Goal: Task Accomplishment & Management: Use online tool/utility

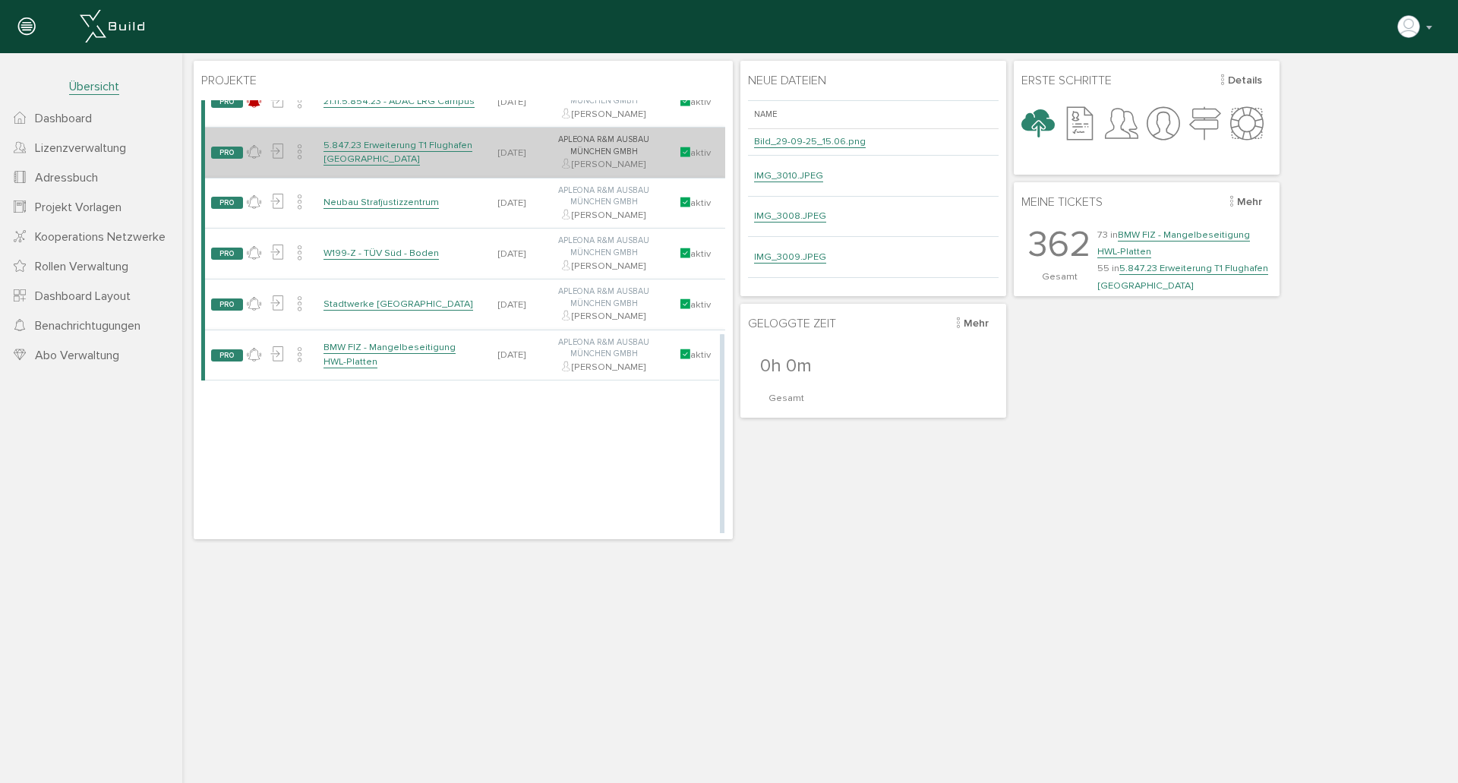
click at [397, 140] on link "5.847.23 Erweiterung T1 Flughafen [GEOGRAPHIC_DATA]" at bounding box center [398, 152] width 149 height 27
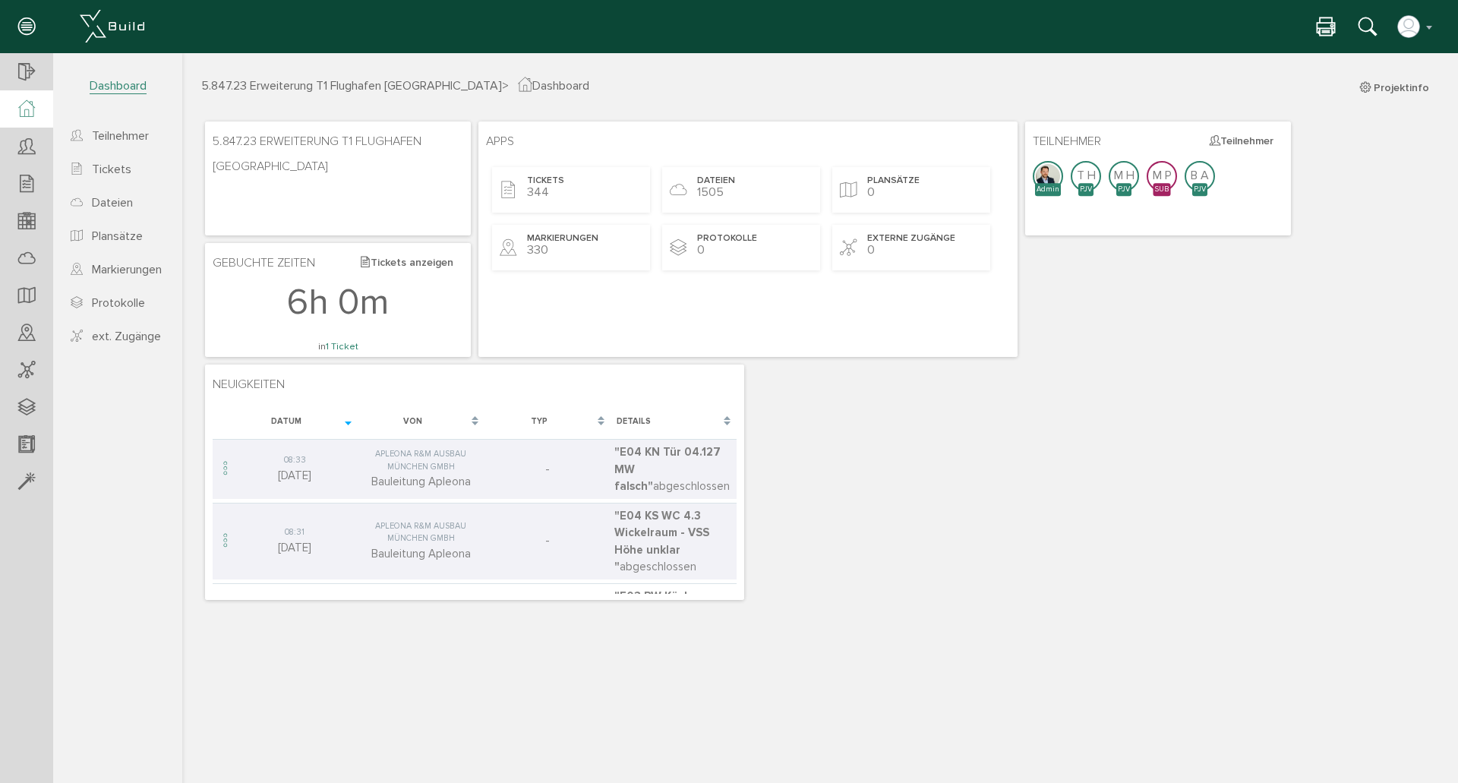
click at [489, 183] on div "Tickets 344 Dateien 1505 Plansätze 0 Markierungen 330 Protokolle 0 externe Zugä…" at bounding box center [748, 218] width 524 height 115
click at [529, 178] on span "Tickets" at bounding box center [546, 181] width 37 height 13
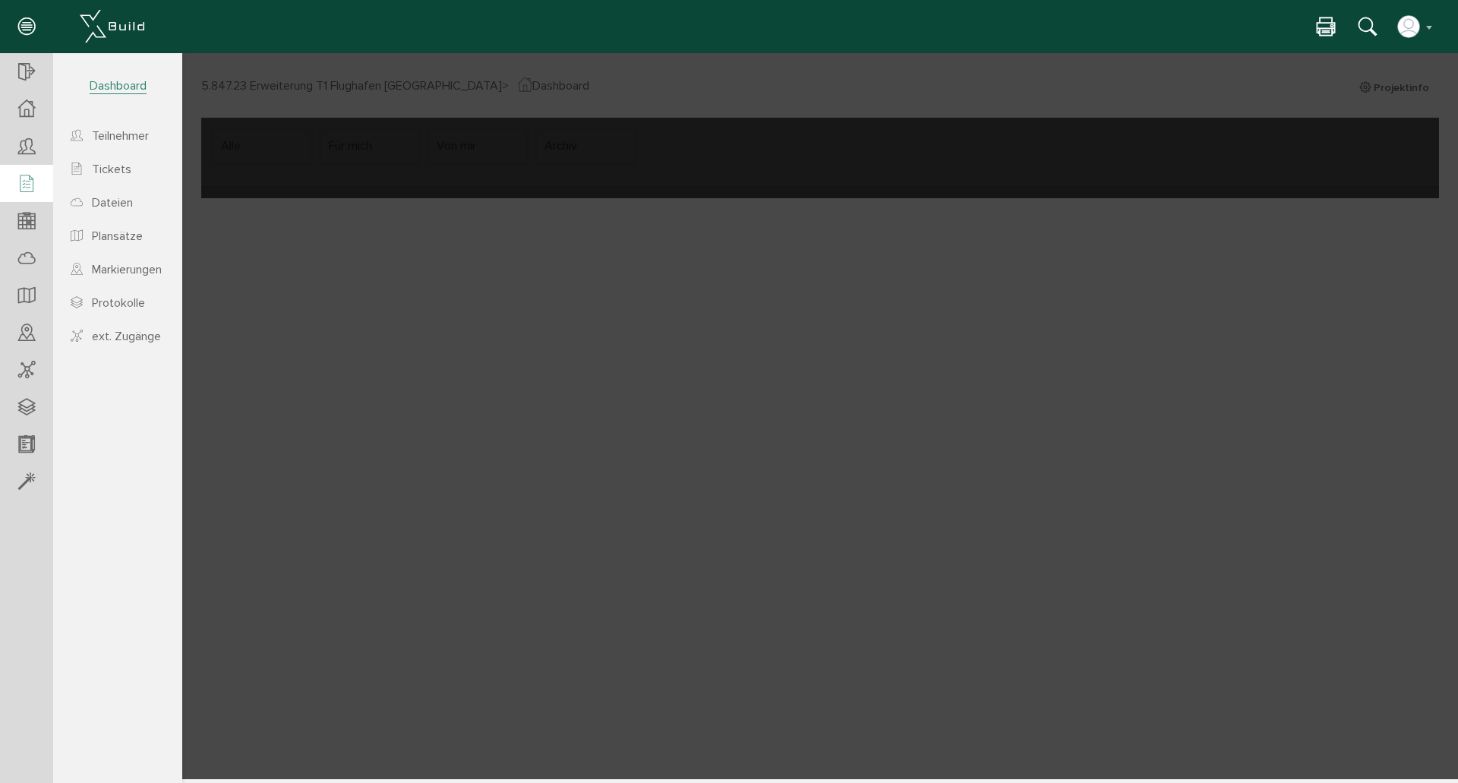
select select "FI-66fa35c85105f3.18396652"
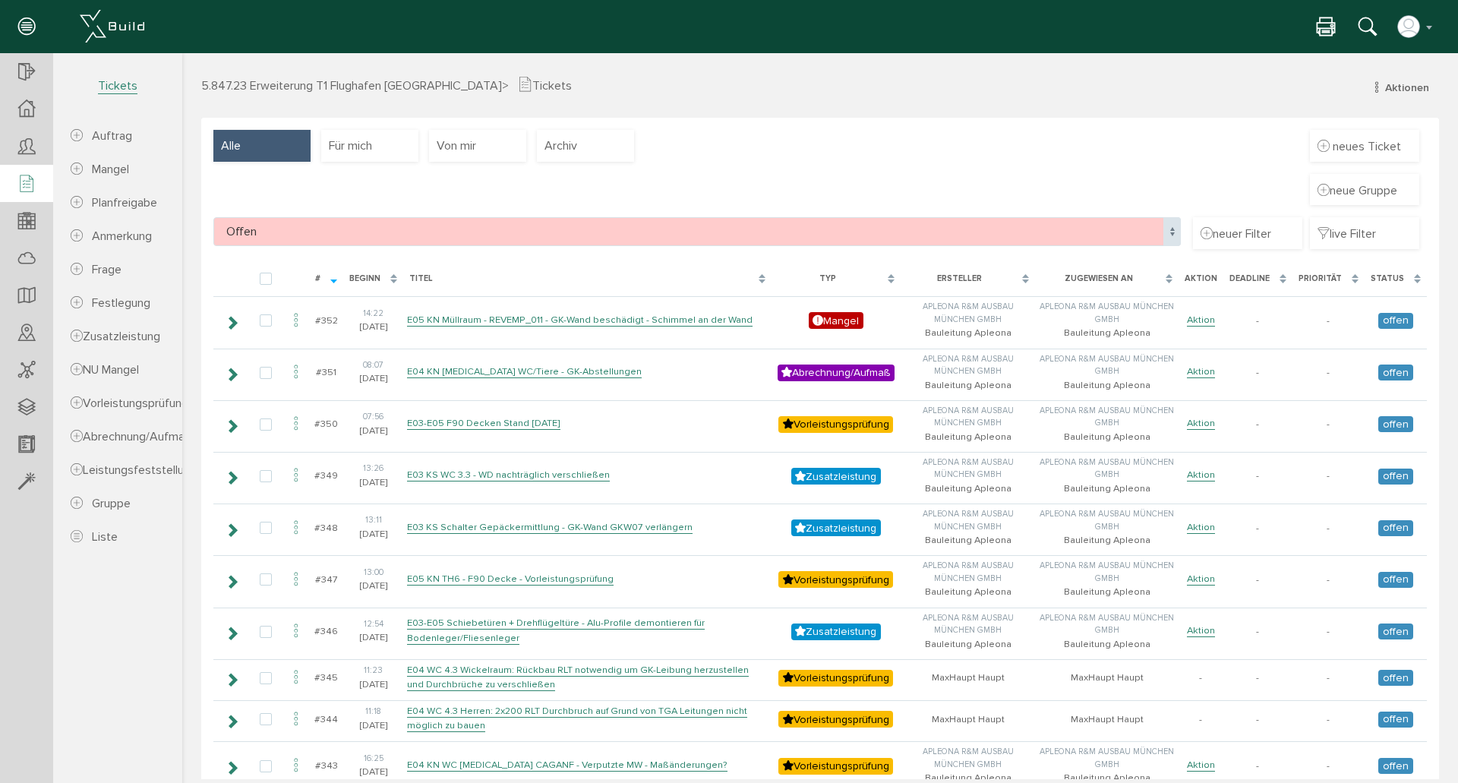
scroll to position [101, 0]
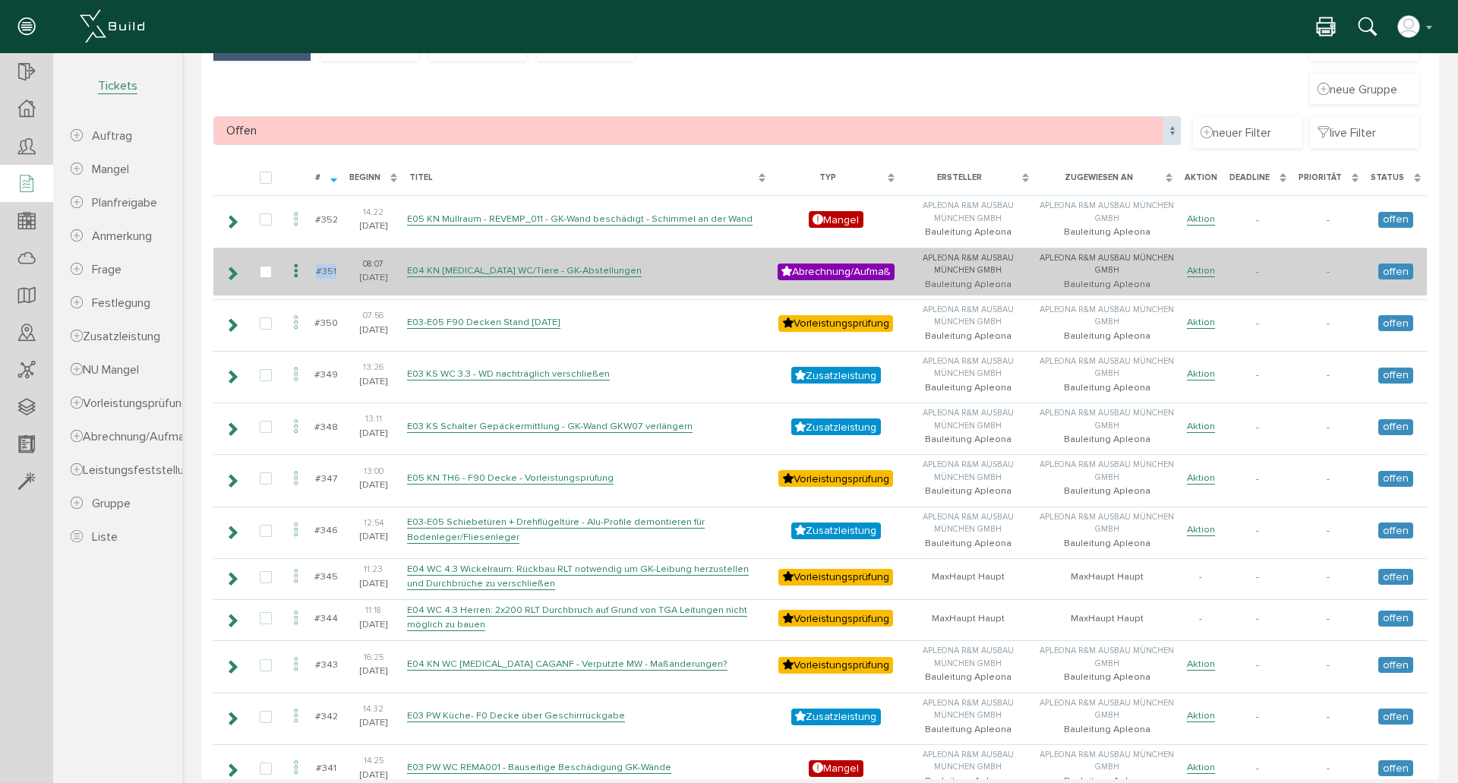
drag, startPoint x: 337, startPoint y: 267, endPoint x: 315, endPoint y: 270, distance: 22.1
click at [315, 270] on td "#351" at bounding box center [326, 272] width 34 height 48
click at [578, 271] on link "E04 KN [MEDICAL_DATA] WC/Tiere - GK-Abstellungen" at bounding box center [524, 270] width 235 height 13
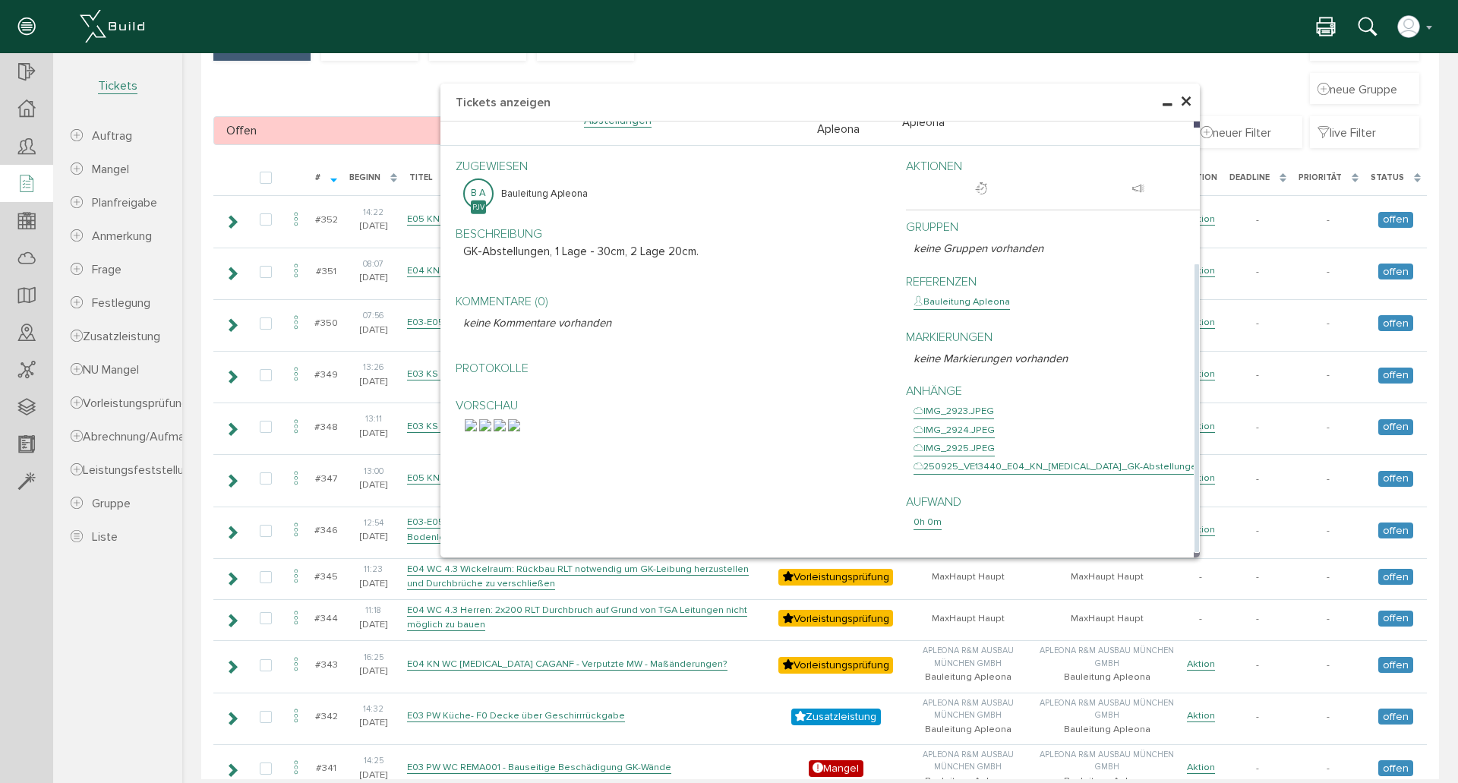
click at [520, 431] on img at bounding box center [514, 425] width 12 height 12
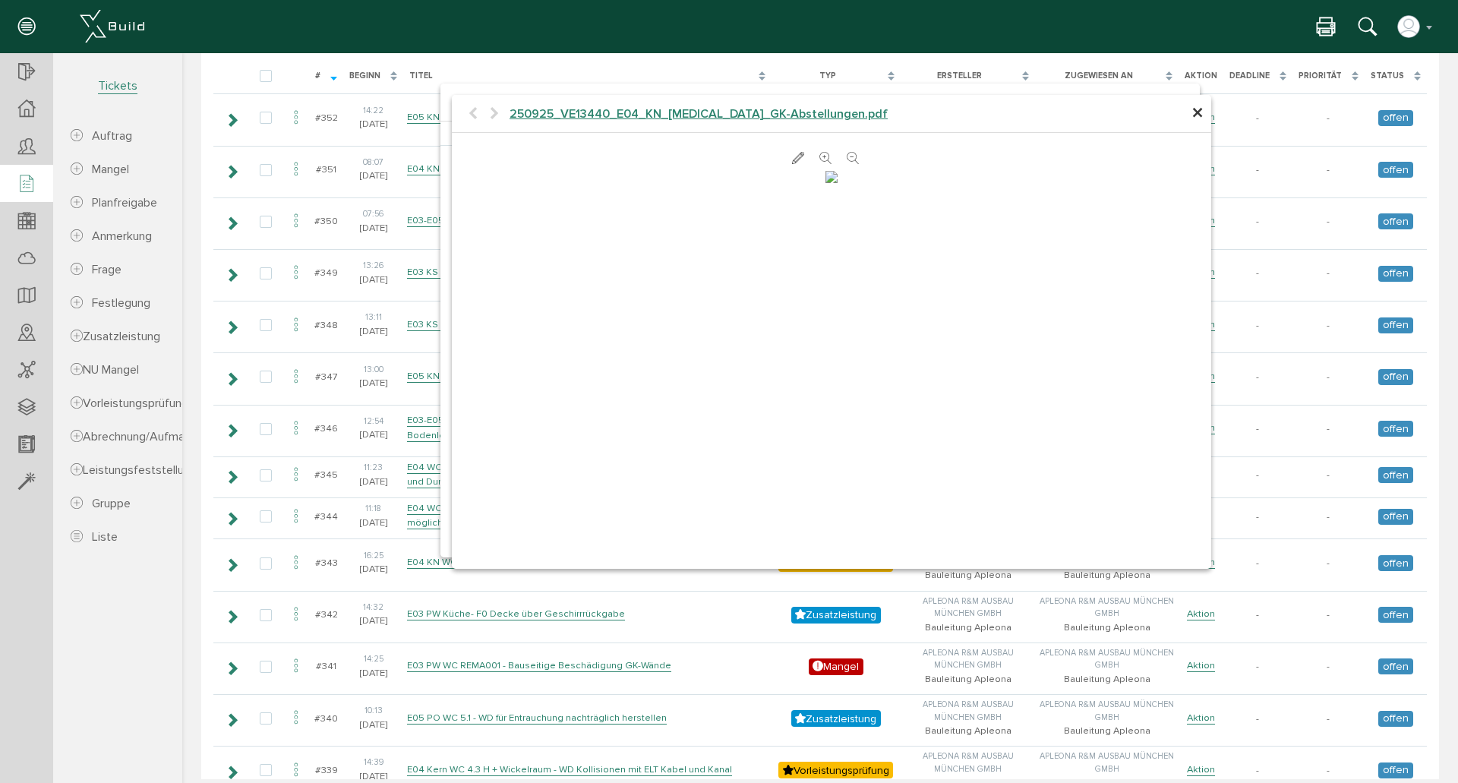
scroll to position [0, 0]
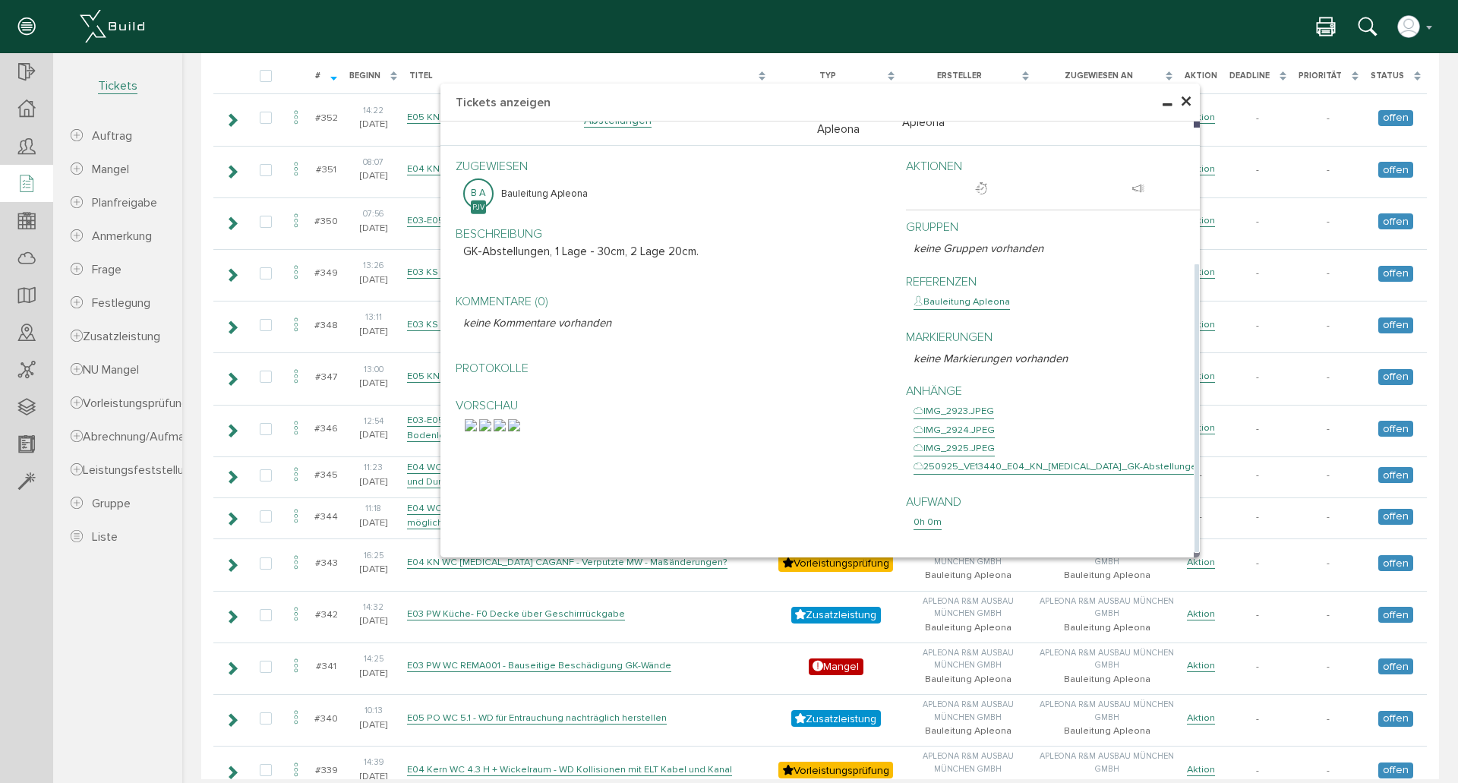
click at [520, 431] on img at bounding box center [514, 425] width 12 height 12
click at [1184, 100] on span "×" at bounding box center [1186, 102] width 12 height 30
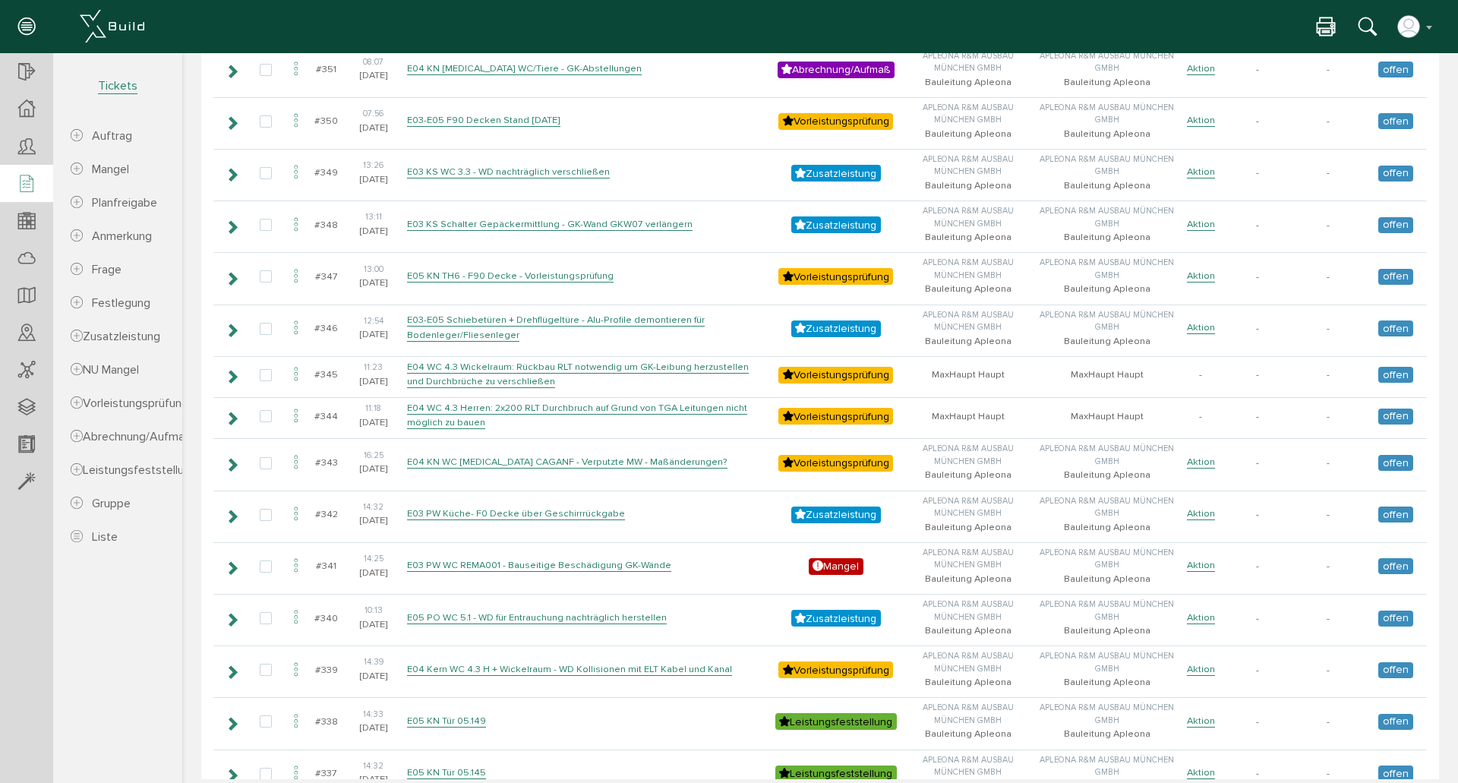
scroll to position [304, 0]
